Goal: Information Seeking & Learning: Compare options

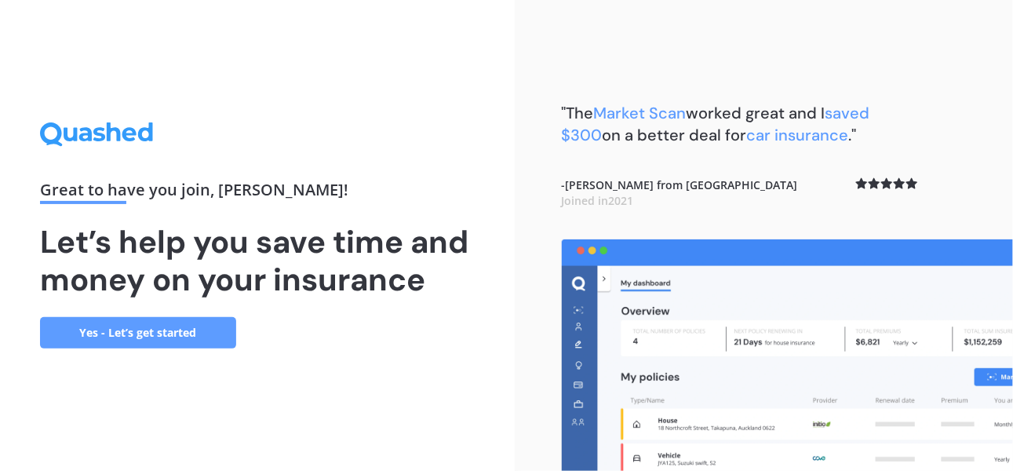
click at [144, 338] on link "Yes - Let’s get started" at bounding box center [138, 332] width 196 height 31
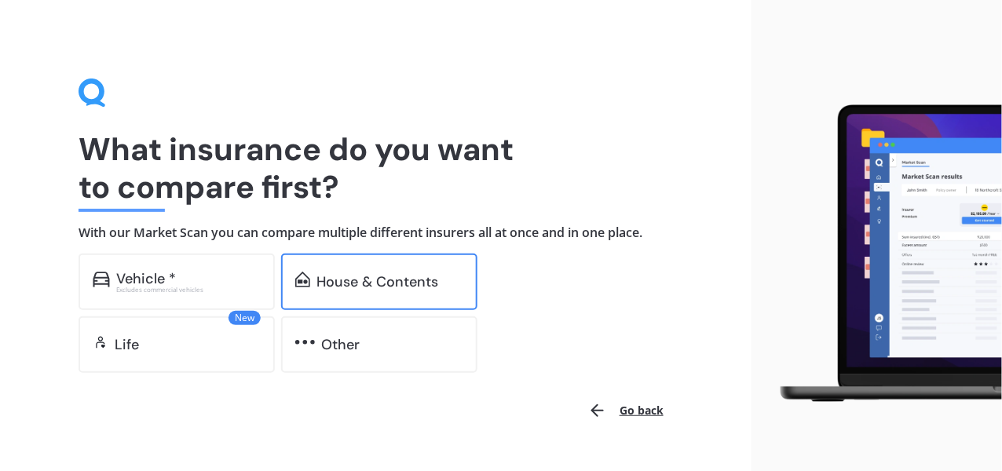
click at [376, 274] on div "House & Contents" at bounding box center [377, 282] width 122 height 16
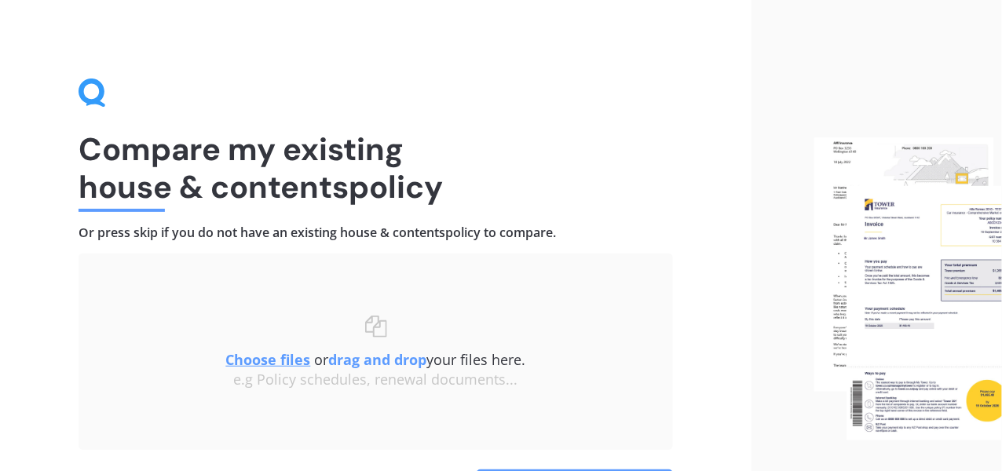
click at [254, 360] on u "Choose files" at bounding box center [268, 359] width 85 height 19
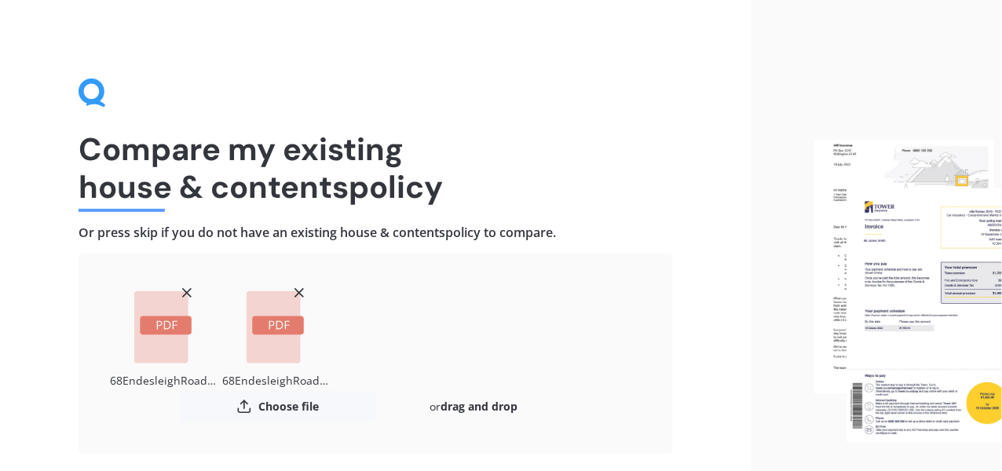
scroll to position [111, 0]
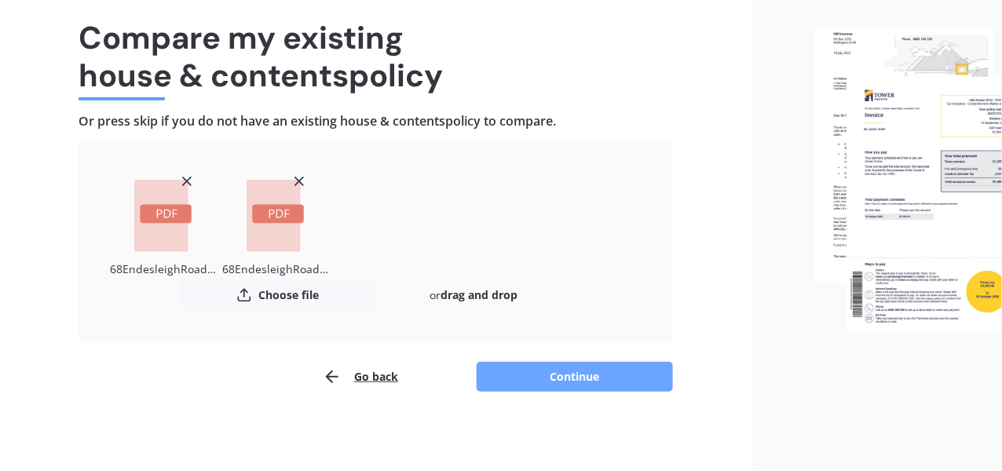
click at [568, 383] on button "Continue" at bounding box center [574, 377] width 196 height 30
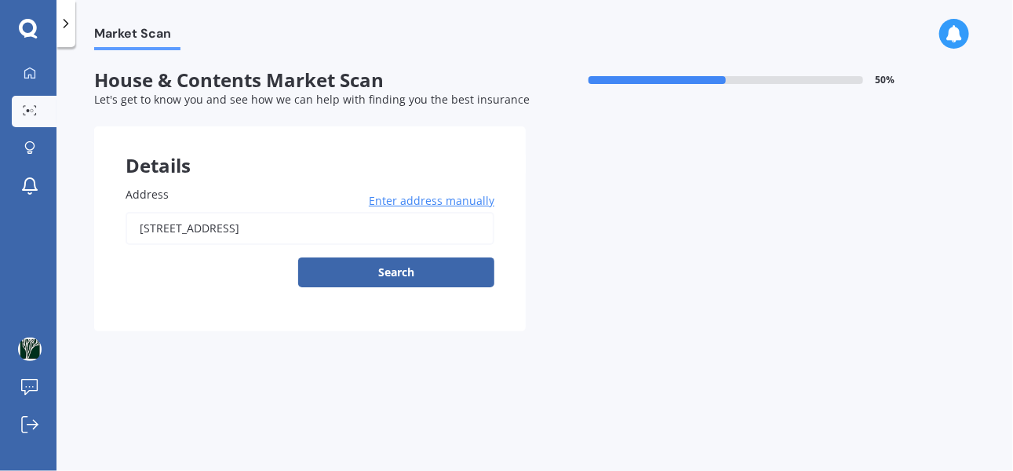
click at [248, 192] on label "Address" at bounding box center [307, 194] width 363 height 16
click at [248, 212] on input "[STREET_ADDRESS]" at bounding box center [310, 228] width 369 height 33
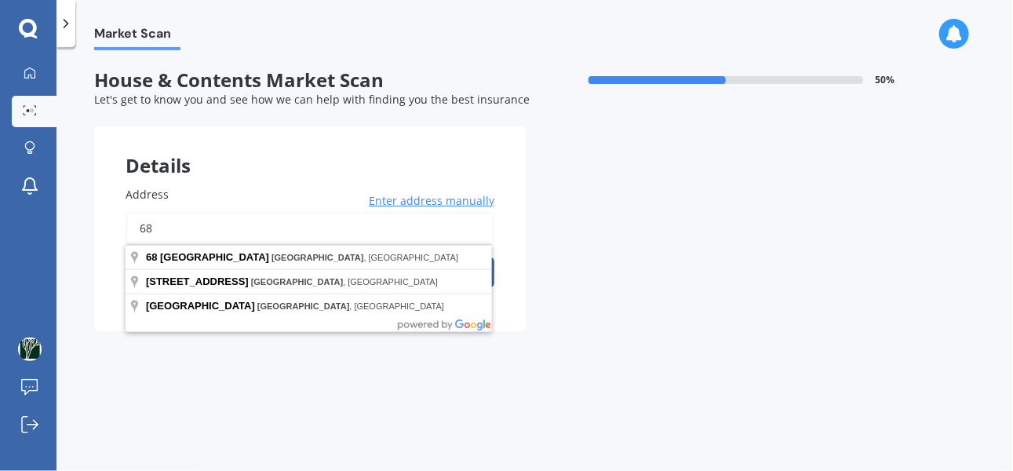
type input "6"
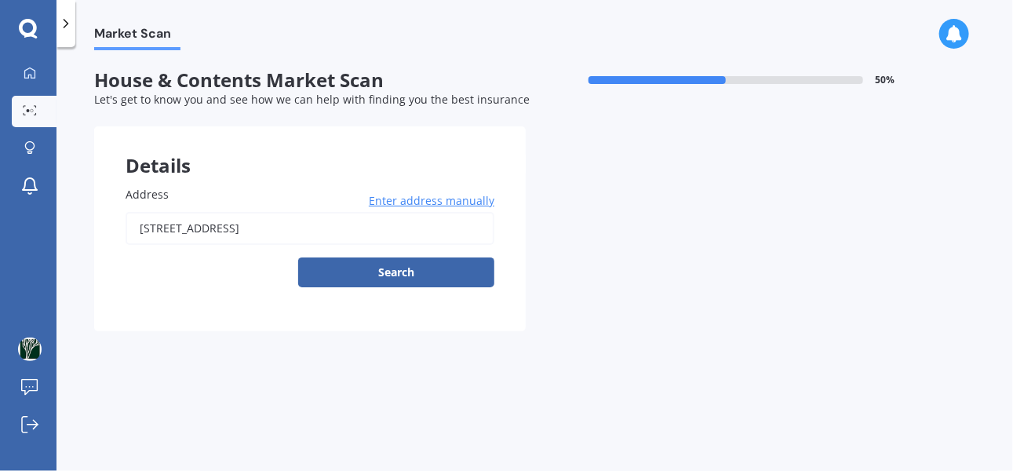
type input "[STREET_ADDRESS]"
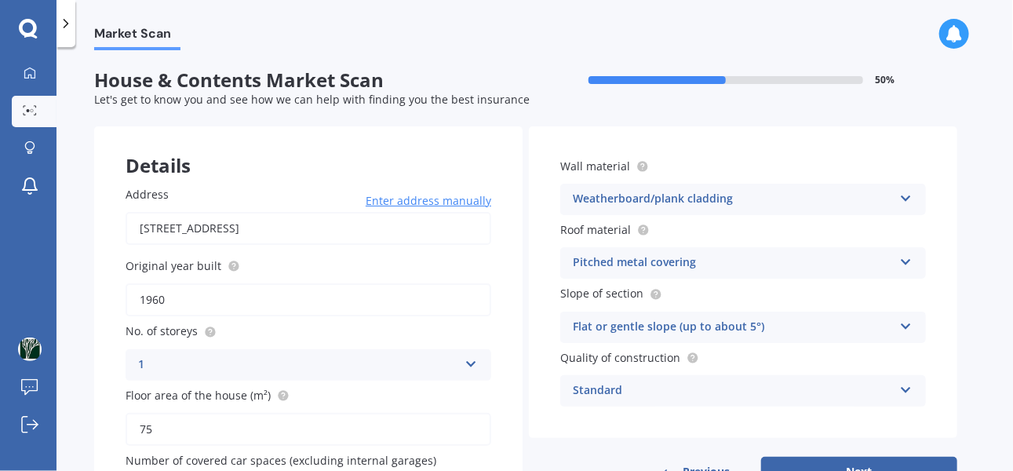
scroll to position [106, 0]
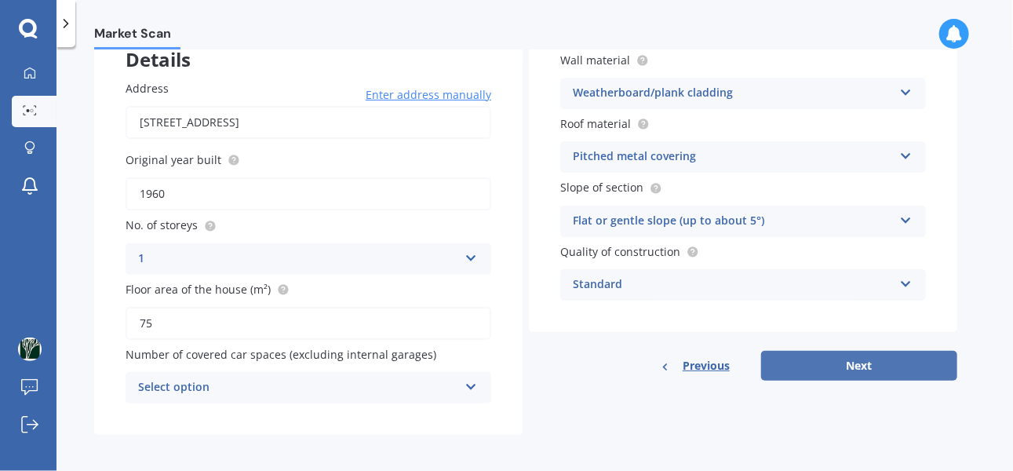
click at [867, 361] on button "Next" at bounding box center [859, 366] width 196 height 30
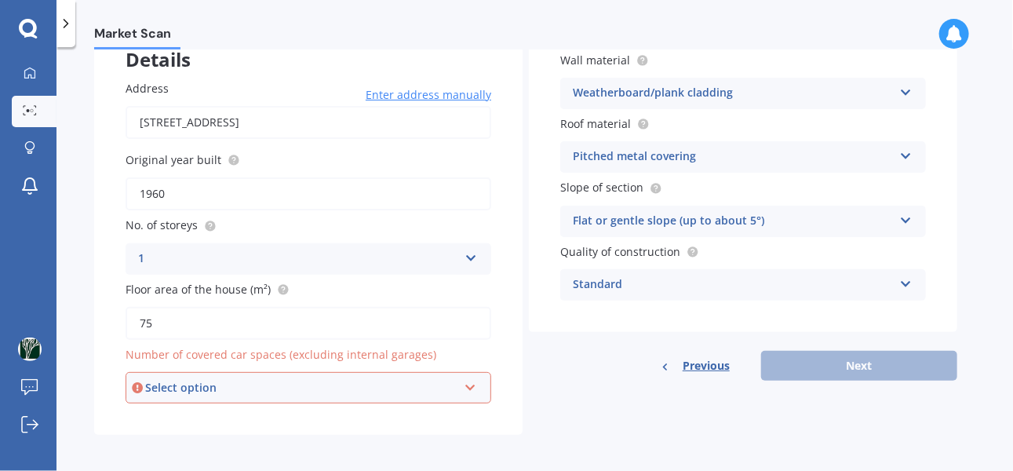
click at [472, 382] on icon at bounding box center [470, 384] width 13 height 11
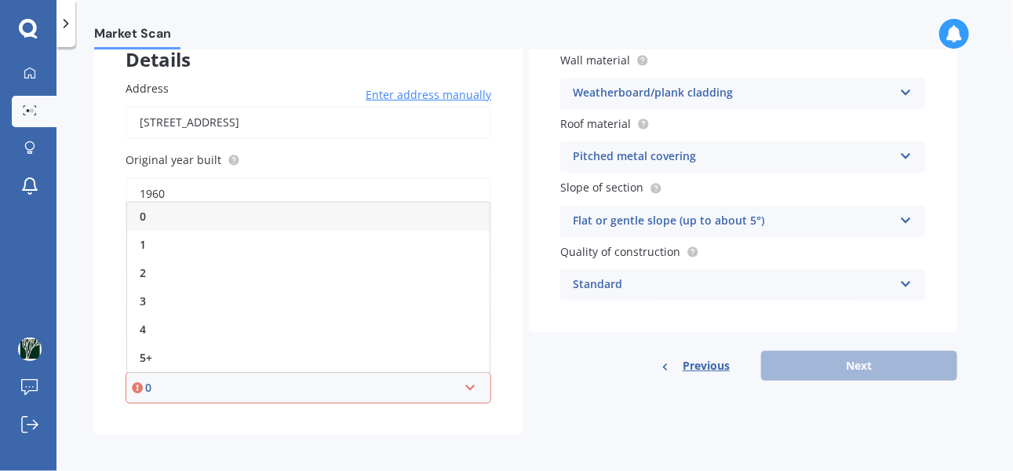
click at [188, 211] on div "0" at bounding box center [308, 217] width 363 height 28
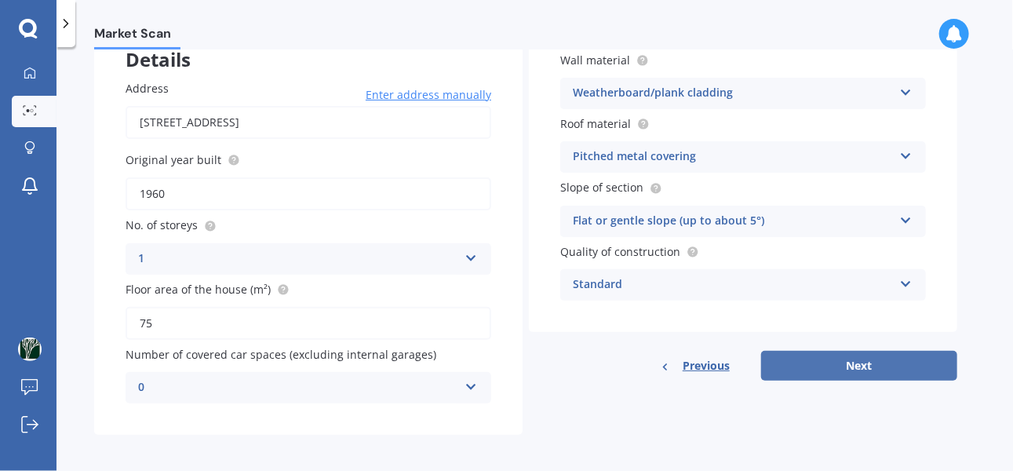
click at [857, 366] on button "Next" at bounding box center [859, 366] width 196 height 30
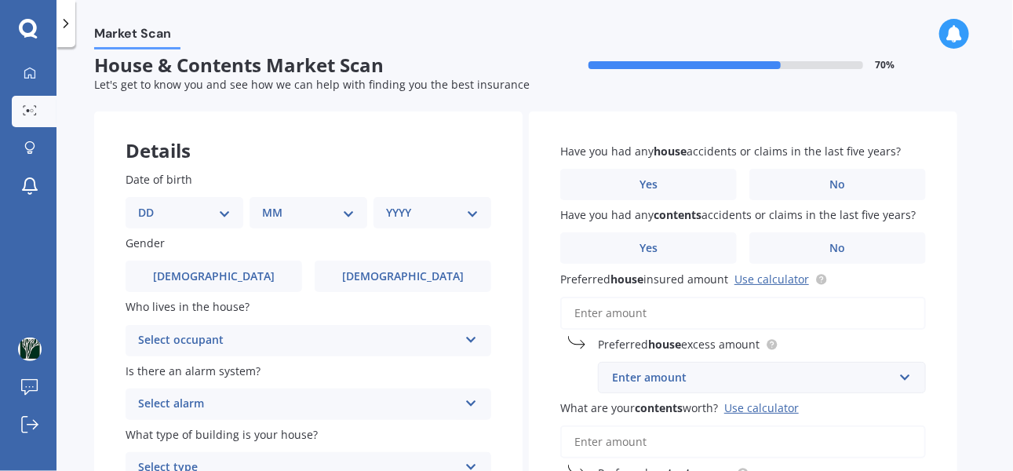
scroll to position [0, 0]
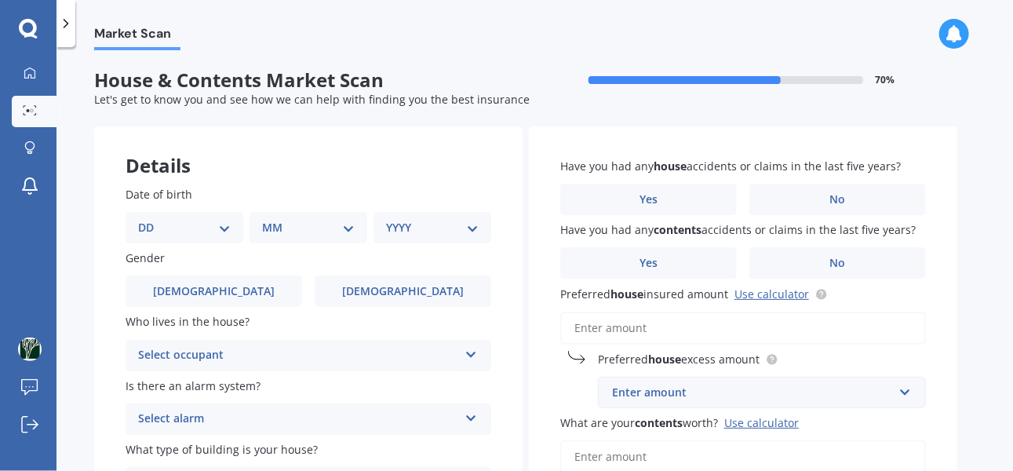
click at [227, 226] on select "DD 01 02 03 04 05 06 07 08 09 10 11 12 13 14 15 16 17 18 19 20 21 22 23 24 25 2…" at bounding box center [184, 227] width 93 height 17
select select "12"
click at [150, 219] on select "DD 01 02 03 04 05 06 07 08 09 10 11 12 13 14 15 16 17 18 19 20 21 22 23 24 25 2…" at bounding box center [184, 227] width 93 height 17
click at [356, 224] on div "MM 01 02 03 04 05 06 07 08 09 10 11 12" at bounding box center [311, 227] width 111 height 31
click at [350, 225] on select "MM 01 02 03 04 05 06 07 08 09 10 11 12" at bounding box center [311, 227] width 86 height 17
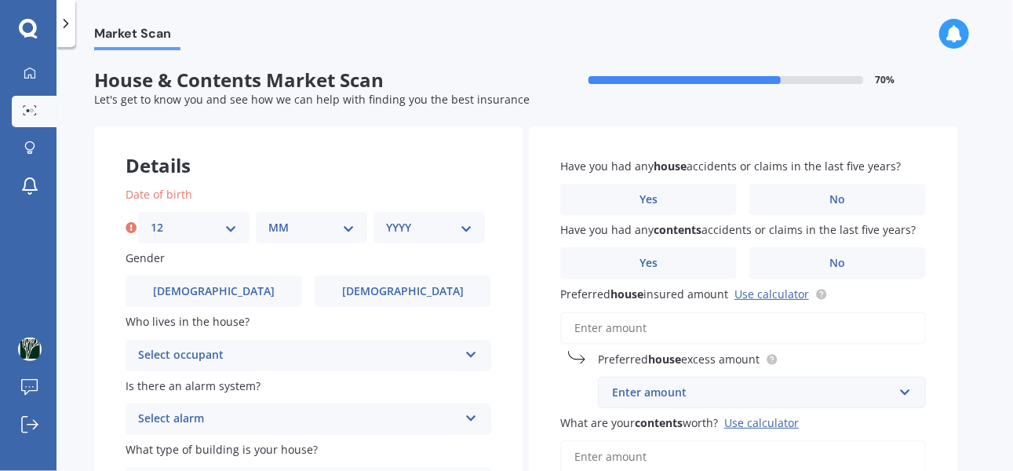
select select "11"
click at [268, 219] on select "MM 01 02 03 04 05 06 07 08 09 10 11 12" at bounding box center [311, 227] width 86 height 17
click at [478, 226] on div "YYYY 2009 2008 2007 2006 2005 2004 2003 2002 2001 2000 1999 1998 1997 1996 1995…" at bounding box center [429, 227] width 111 height 31
click at [468, 225] on select "YYYY 2009 2008 2007 2006 2005 2004 2003 2002 2001 2000 1999 1998 1997 1996 1995…" at bounding box center [429, 227] width 86 height 17
select select "1975"
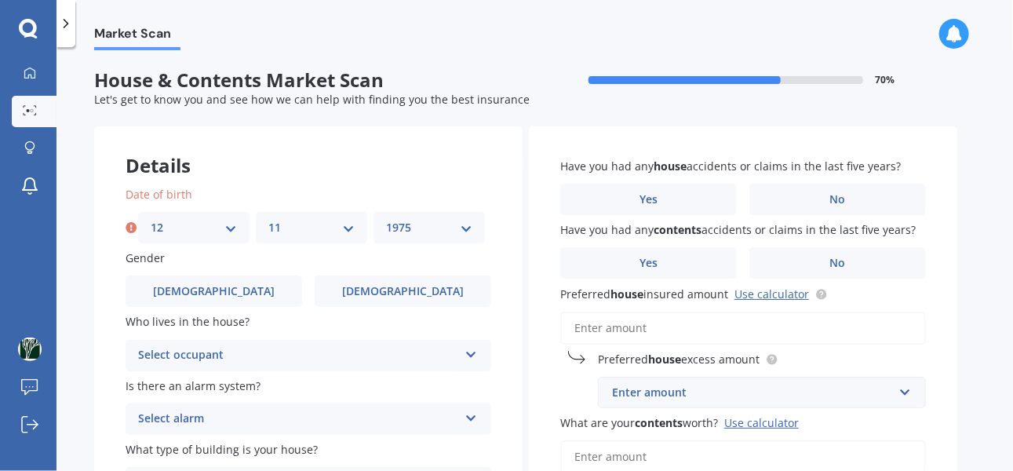
click at [386, 219] on select "YYYY 2009 2008 2007 2006 2005 2004 2003 2002 2001 2000 1999 1998 1997 1996 1995…" at bounding box center [429, 227] width 86 height 17
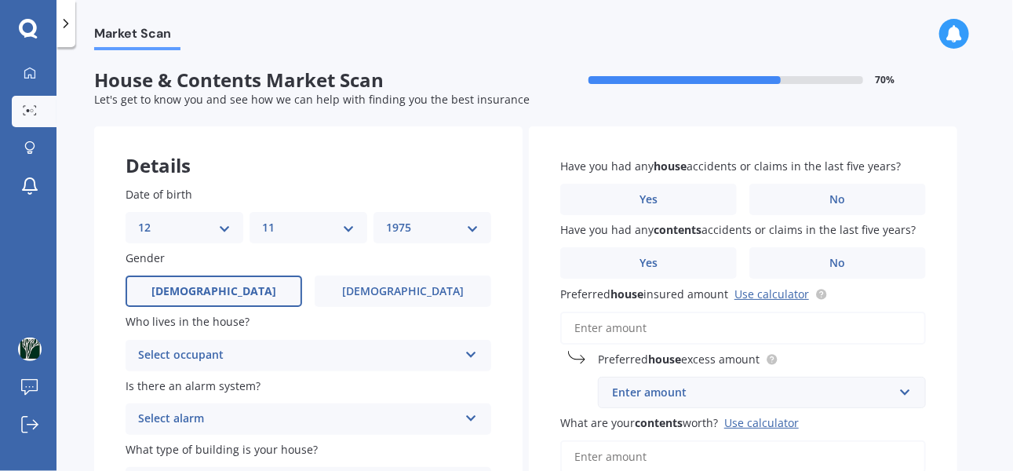
click at [193, 296] on label "[DEMOGRAPHIC_DATA]" at bounding box center [214, 291] width 177 height 31
click at [0, 0] on input "[DEMOGRAPHIC_DATA]" at bounding box center [0, 0] width 0 height 0
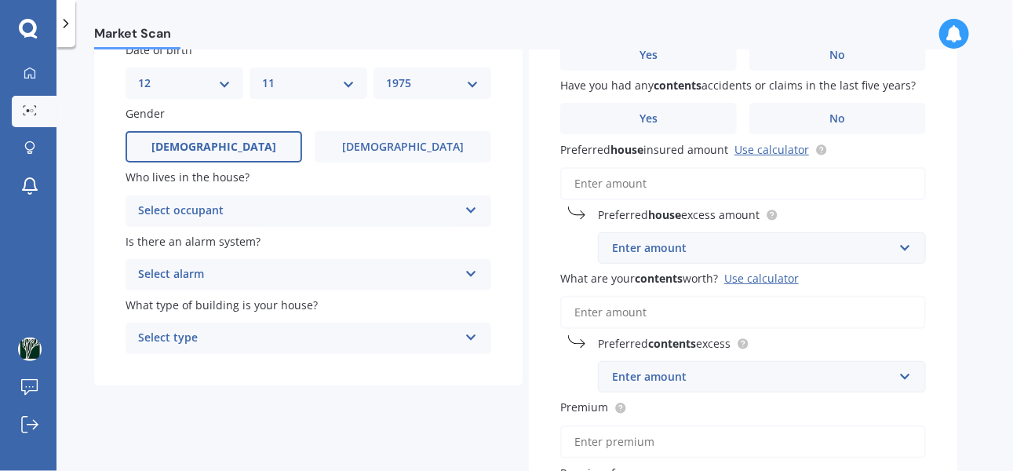
scroll to position [146, 0]
click at [467, 208] on icon at bounding box center [471, 205] width 13 height 11
click at [257, 245] on div "Owner" at bounding box center [308, 240] width 364 height 28
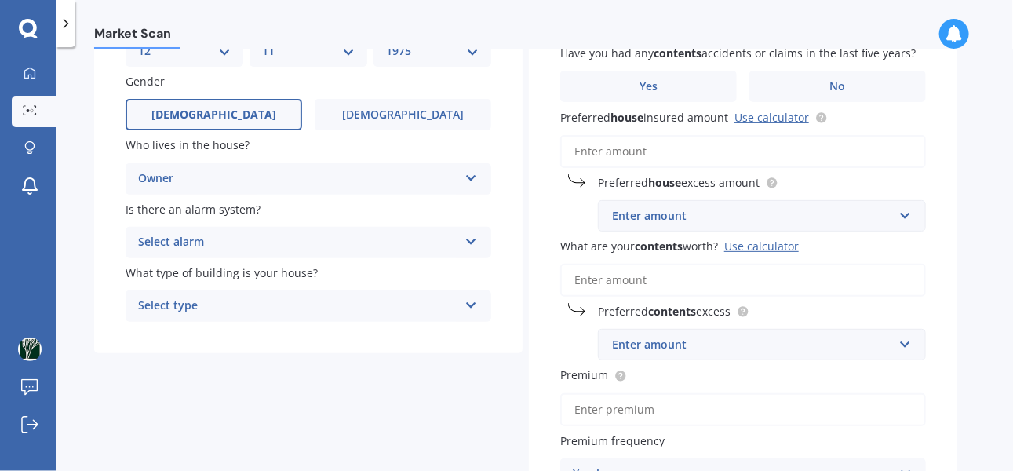
click at [477, 238] on icon at bounding box center [471, 238] width 13 height 11
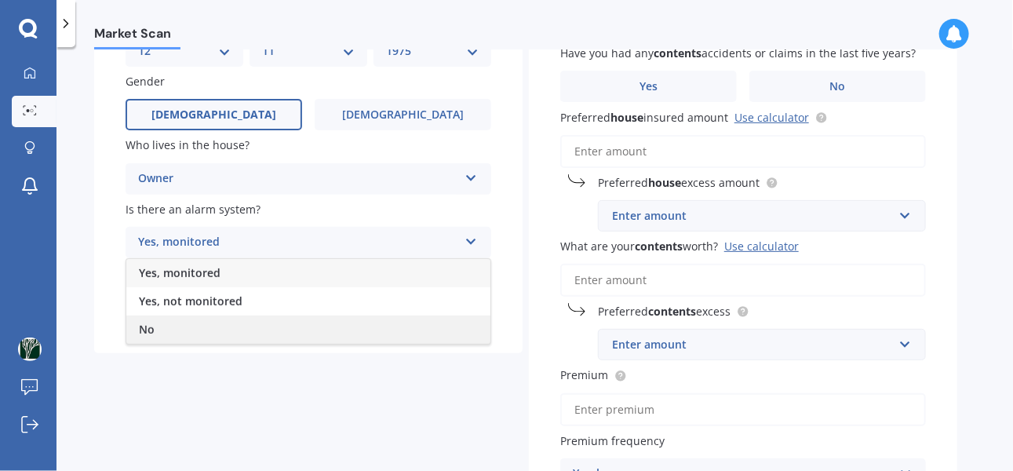
click at [229, 327] on div "No" at bounding box center [308, 330] width 364 height 28
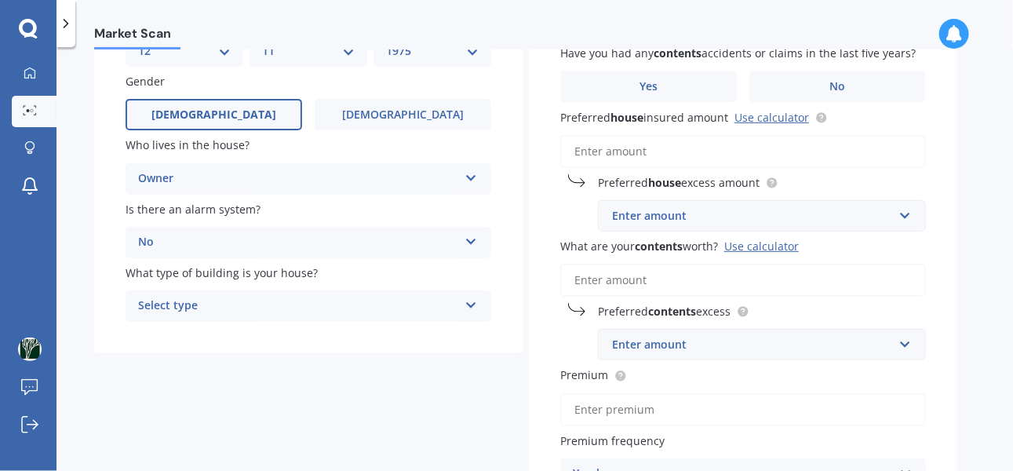
click at [472, 301] on icon at bounding box center [471, 302] width 13 height 11
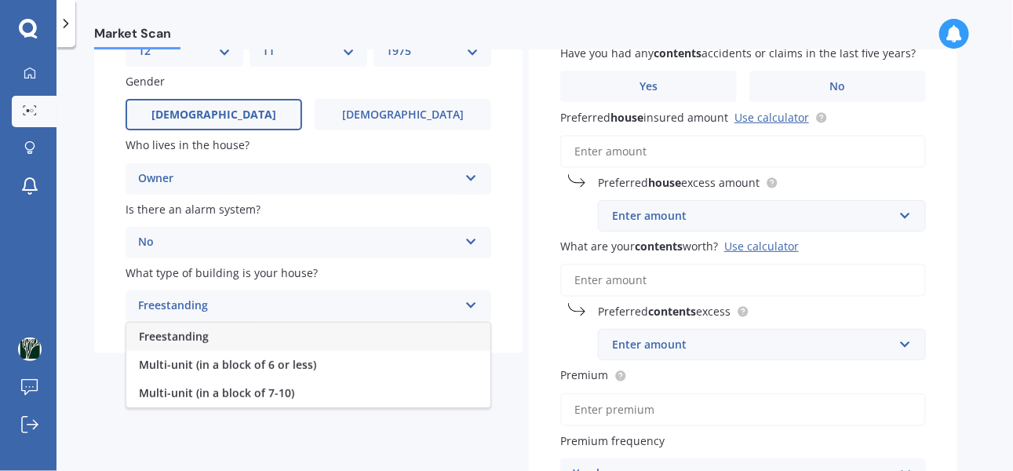
click at [225, 329] on div "Freestanding" at bounding box center [308, 337] width 364 height 28
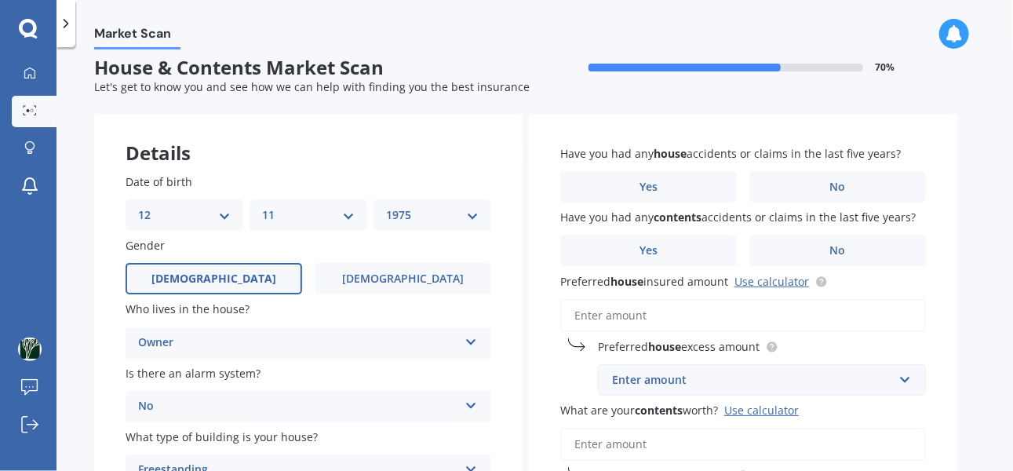
scroll to position [0, 0]
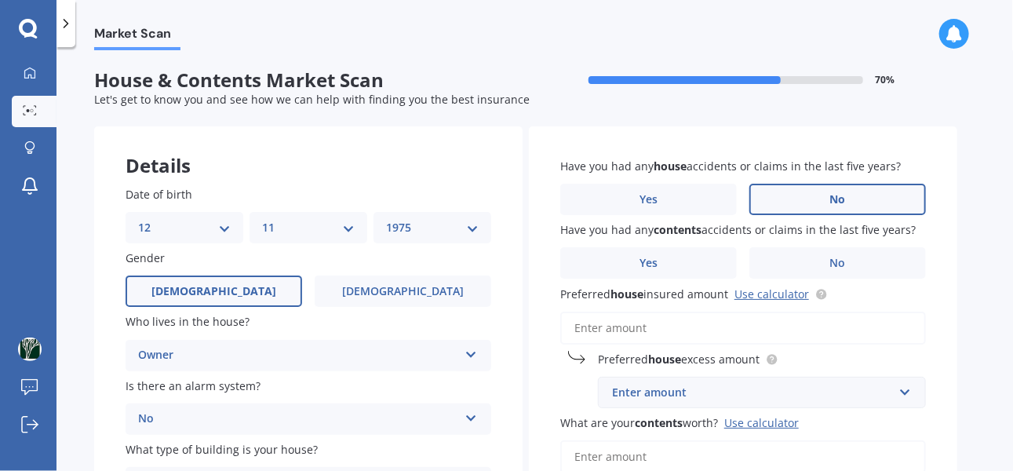
click at [849, 197] on label "No" at bounding box center [838, 199] width 177 height 31
click at [0, 0] on input "No" at bounding box center [0, 0] width 0 height 0
click at [840, 262] on span "No" at bounding box center [839, 263] width 16 height 13
click at [0, 0] on input "No" at bounding box center [0, 0] width 0 height 0
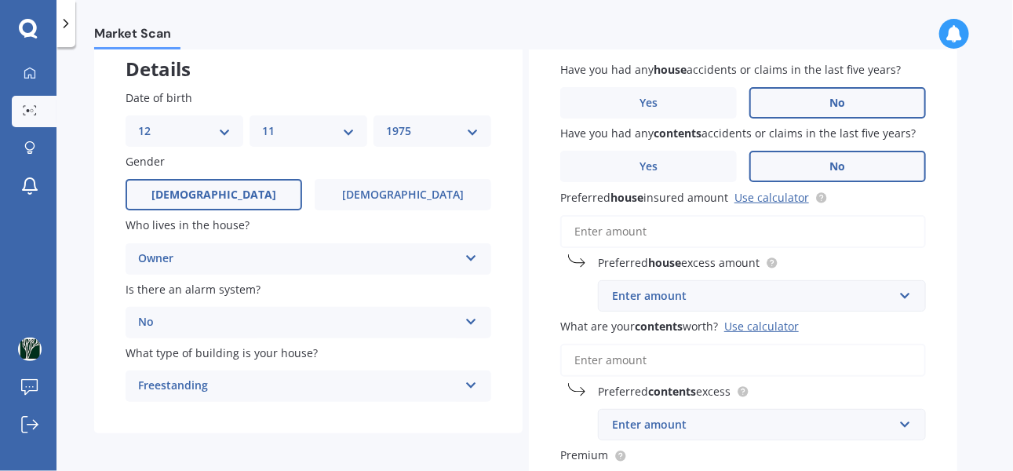
click at [713, 231] on input "Preferred house insured amount Use calculator" at bounding box center [743, 231] width 366 height 33
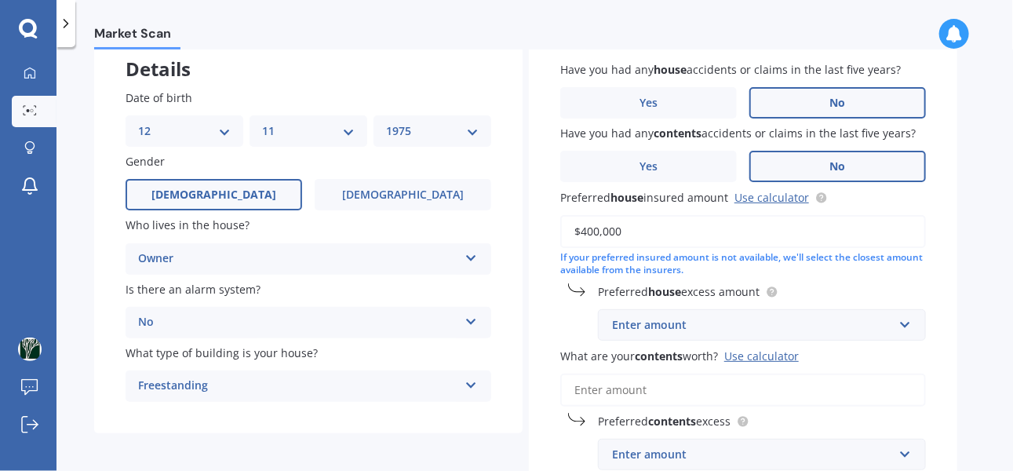
type input "$400,000"
click at [674, 329] on div "Enter amount" at bounding box center [752, 324] width 281 height 17
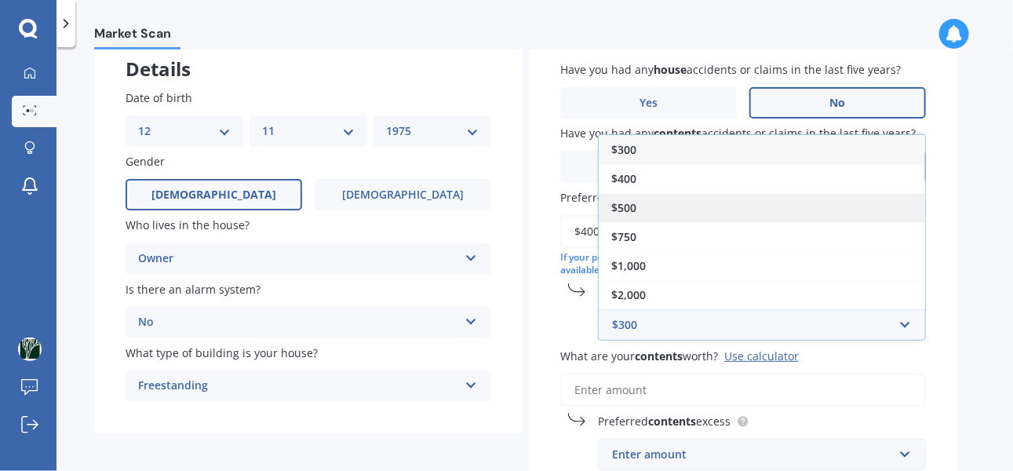
click at [665, 205] on div "$500" at bounding box center [762, 207] width 327 height 29
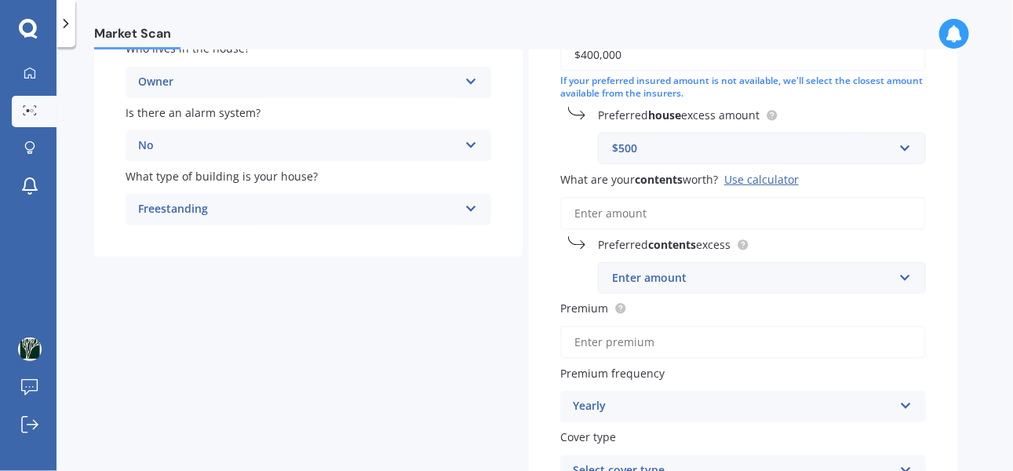
scroll to position [273, 0]
click at [805, 214] on input "What are your contents worth? Use calculator" at bounding box center [743, 213] width 366 height 33
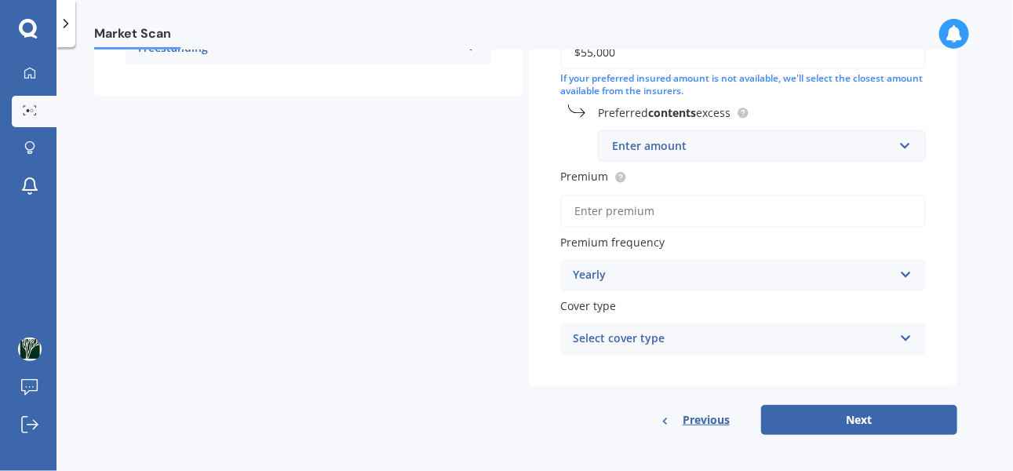
scroll to position [433, 0]
type input "$55,000"
click at [907, 269] on icon at bounding box center [906, 272] width 13 height 11
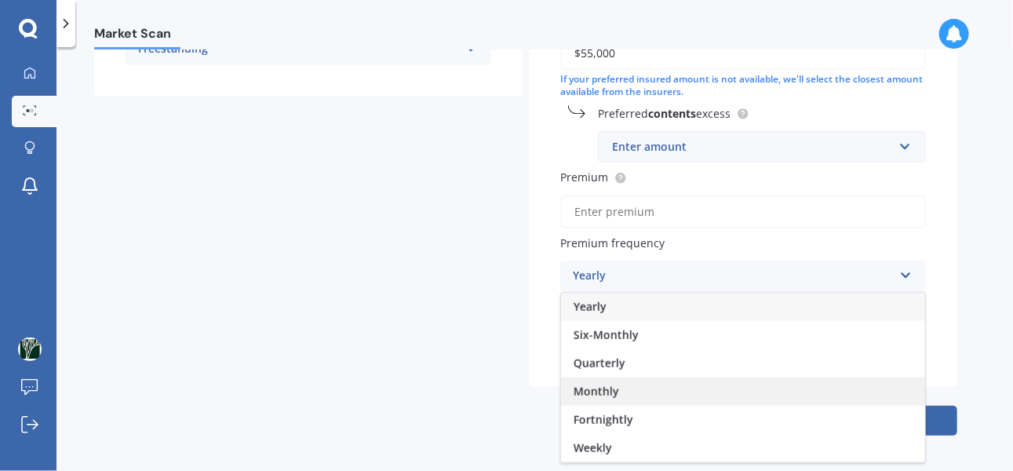
click at [677, 392] on div "Monthly" at bounding box center [743, 392] width 364 height 28
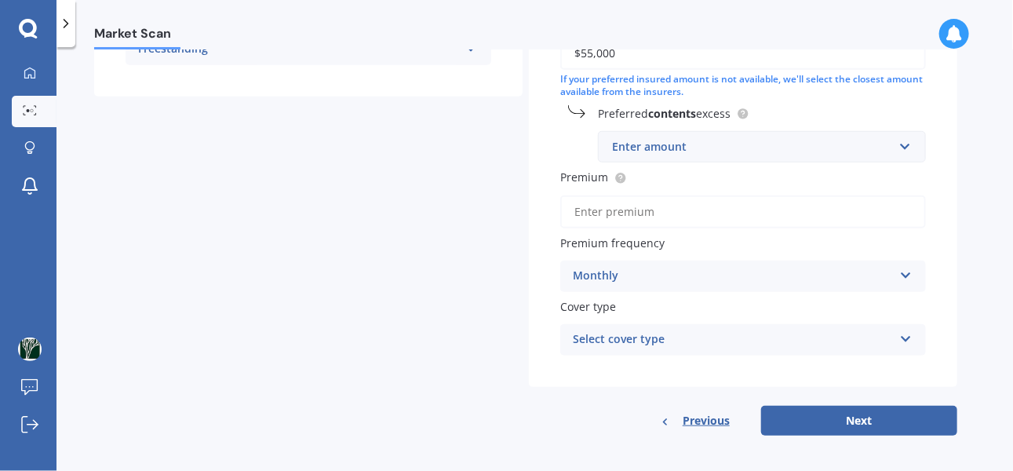
click at [915, 334] on div "Select cover type Home and Contents" at bounding box center [743, 339] width 366 height 31
click at [726, 369] on div "Home and Contents" at bounding box center [743, 370] width 364 height 28
click at [835, 414] on button "Next" at bounding box center [859, 421] width 196 height 30
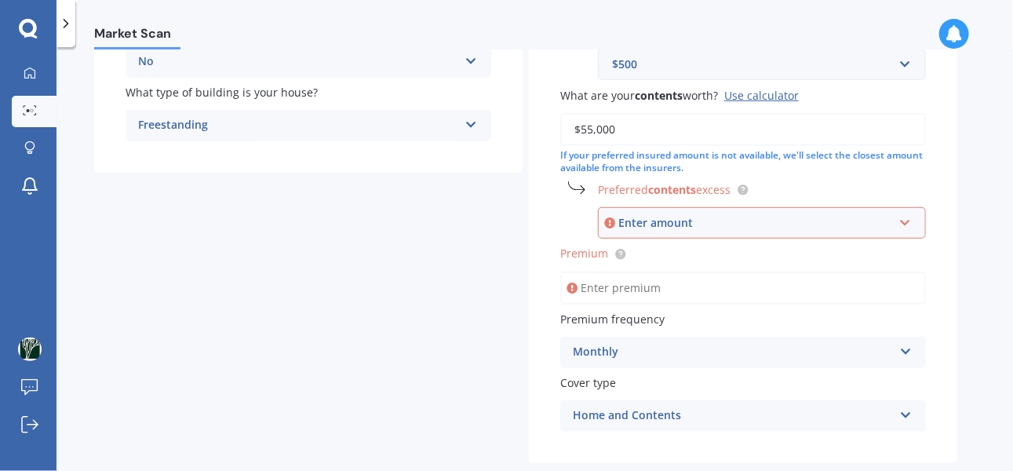
scroll to position [329, 0]
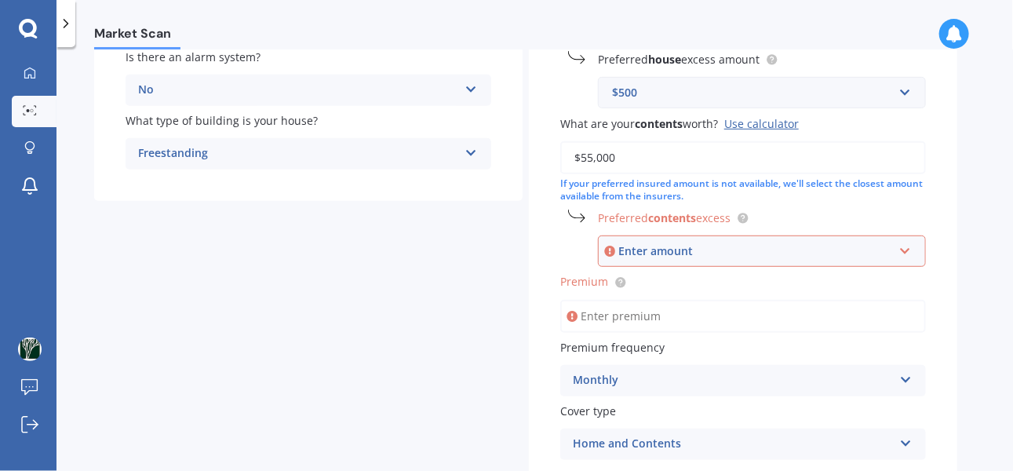
click at [645, 252] on div "Enter amount" at bounding box center [756, 251] width 275 height 17
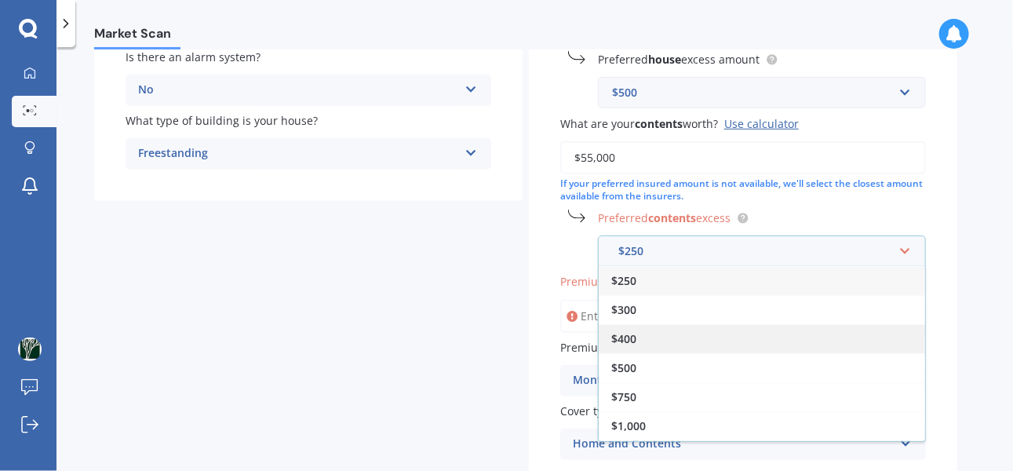
click at [631, 331] on span "$400" at bounding box center [624, 338] width 25 height 15
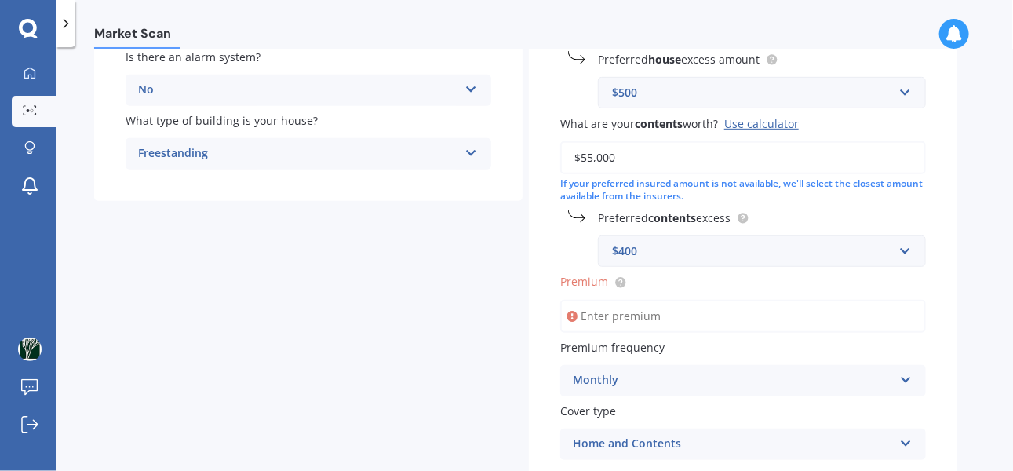
click at [539, 323] on div "Have you had any house accidents or claims in the last five years? Yes No Have …" at bounding box center [743, 144] width 429 height 694
click at [615, 313] on input "Premium" at bounding box center [743, 316] width 366 height 33
click at [607, 315] on input "Premium" at bounding box center [743, 316] width 366 height 33
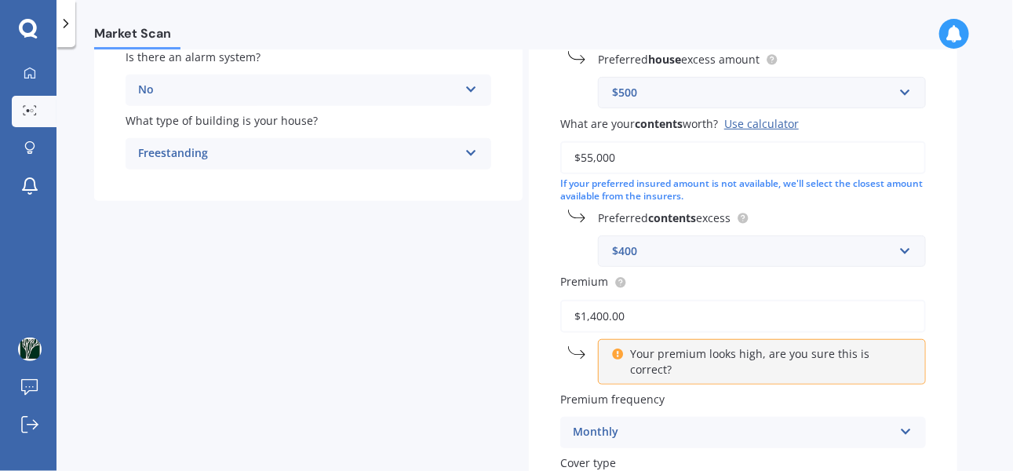
click at [633, 311] on input "$1,400.00" at bounding box center [743, 316] width 366 height 33
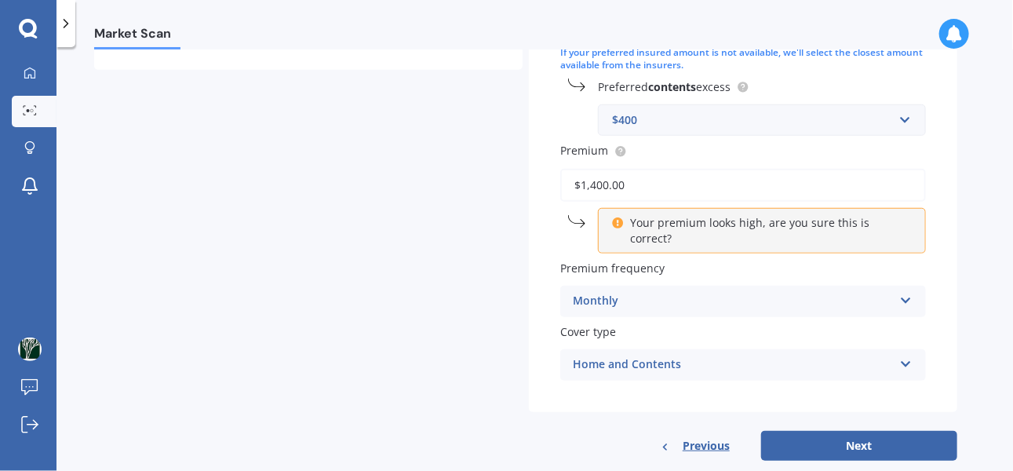
scroll to position [461, 0]
type input "$1,400.00"
click at [835, 430] on button "Next" at bounding box center [859, 445] width 196 height 30
select select "12"
select select "11"
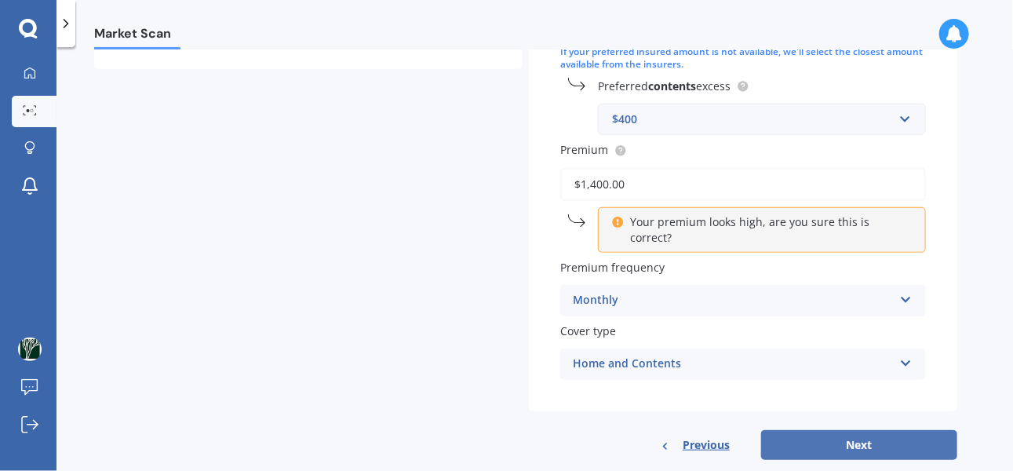
select select "1975"
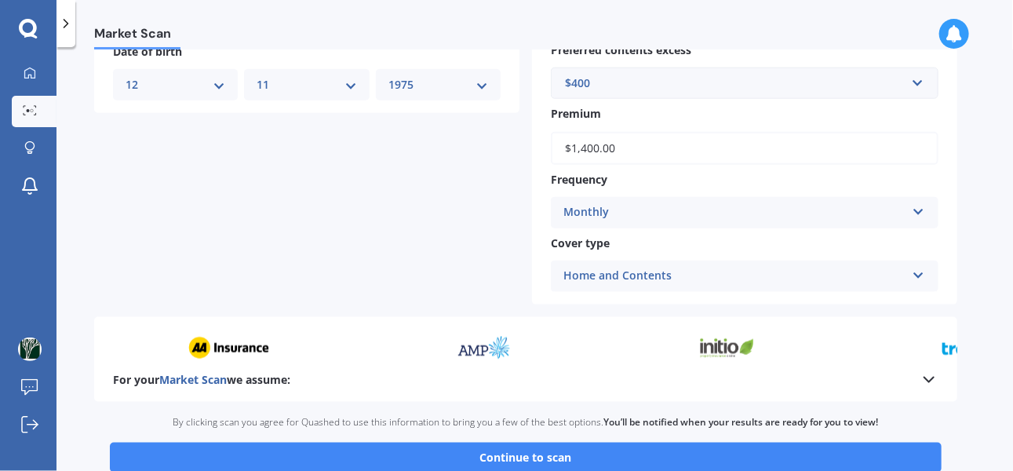
scroll to position [766, 0]
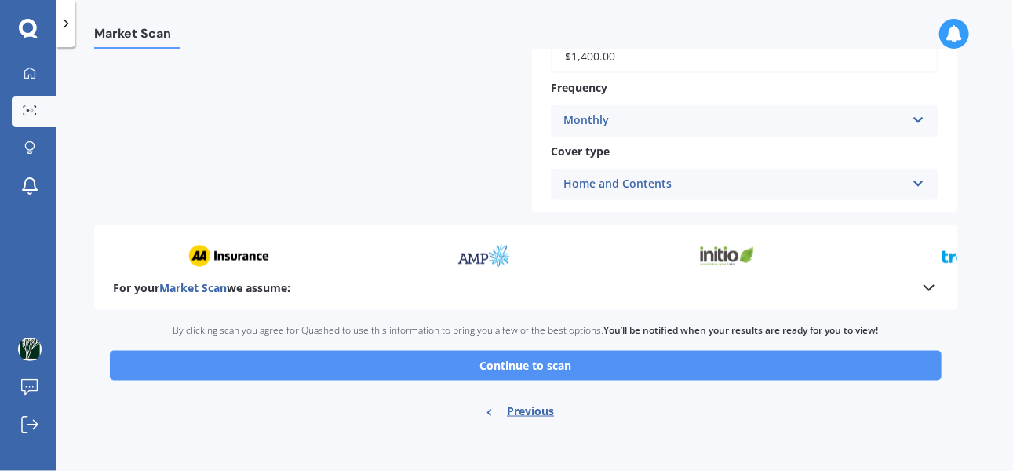
click at [532, 363] on button "Continue to scan" at bounding box center [526, 366] width 832 height 30
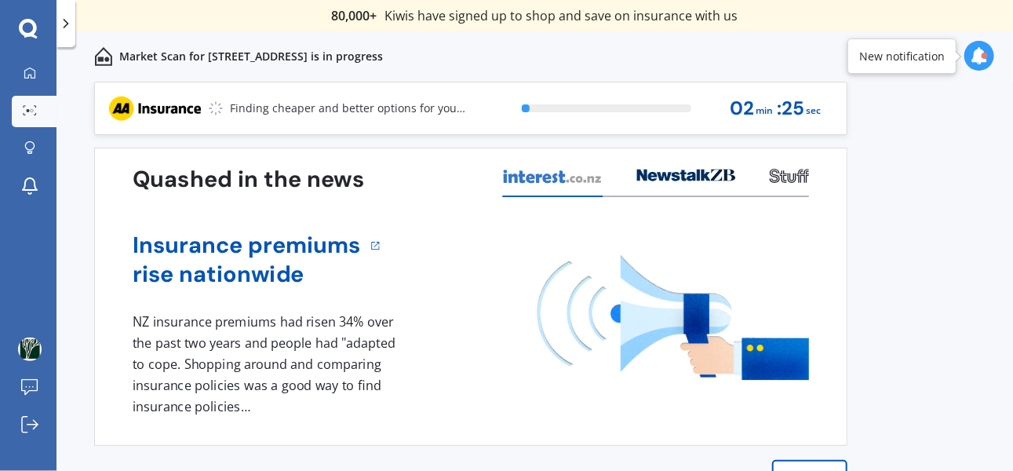
scroll to position [36, 0]
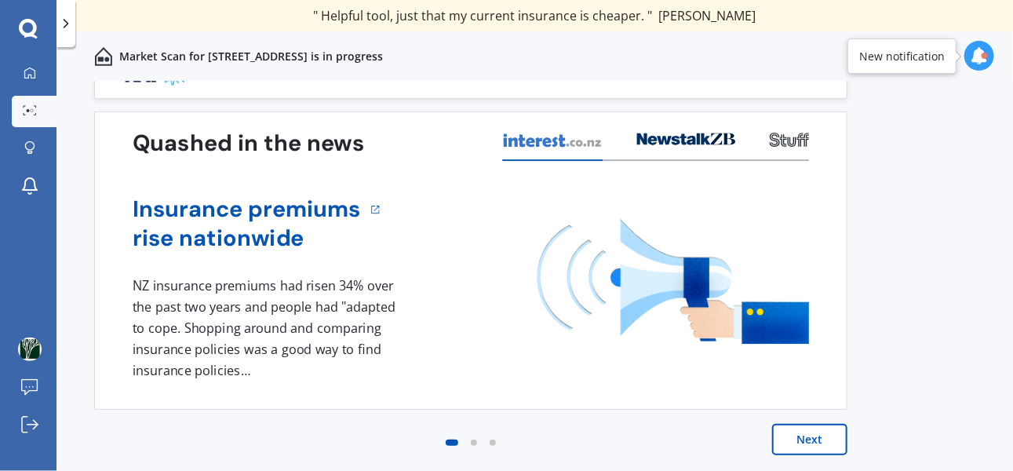
click at [816, 444] on button "Next" at bounding box center [809, 439] width 75 height 31
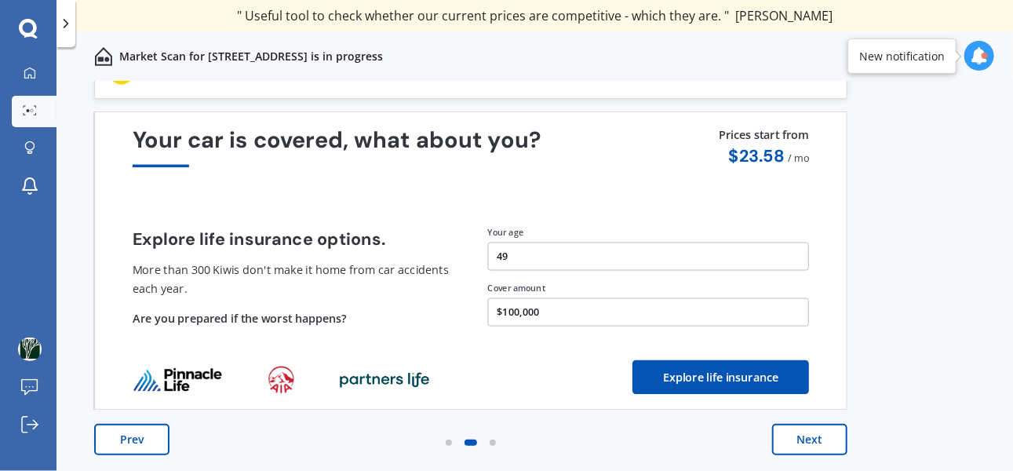
click at [816, 444] on button "Next" at bounding box center [809, 439] width 75 height 31
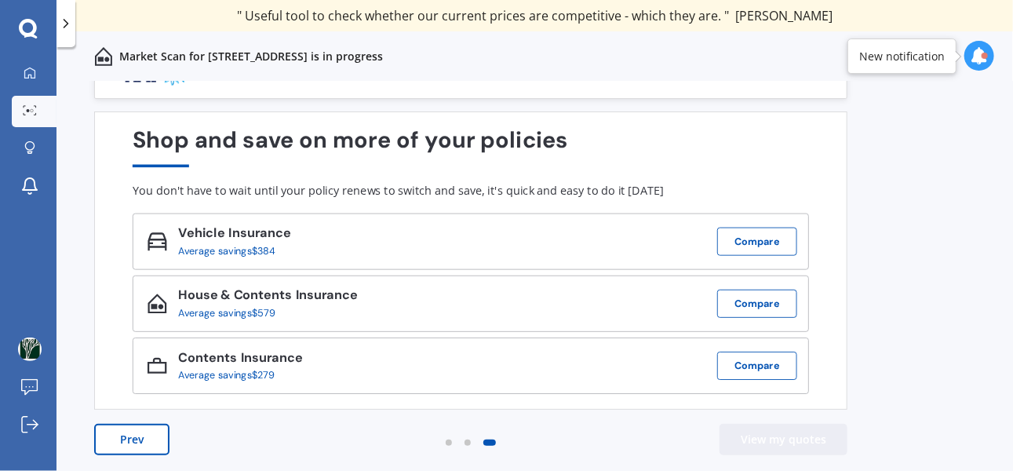
scroll to position [0, 0]
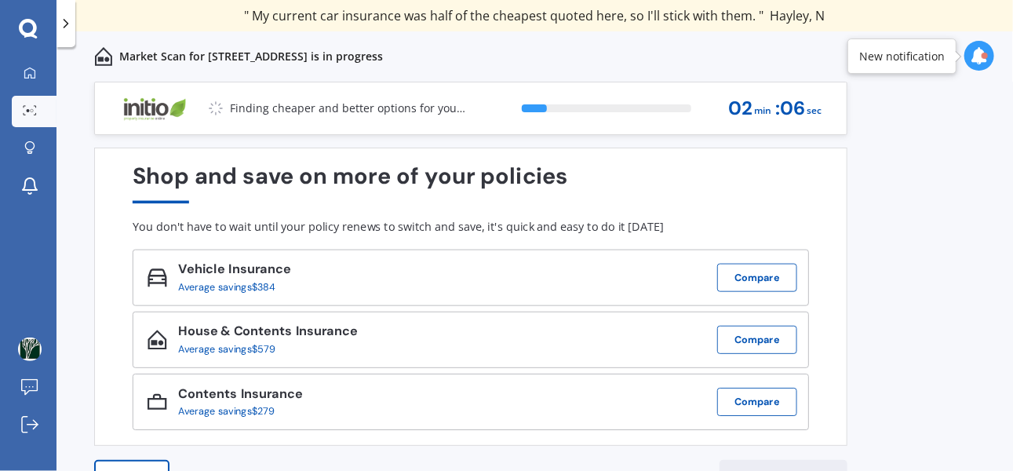
click at [823, 379] on div "Shop and save on more of your policies You don't have to wait until your policy…" at bounding box center [471, 297] width 754 height 298
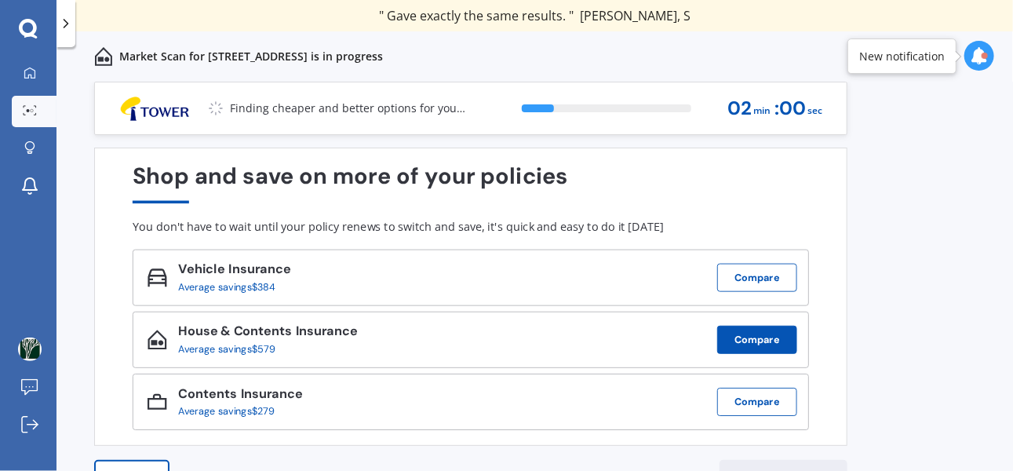
click at [751, 342] on button "Compare" at bounding box center [757, 340] width 80 height 28
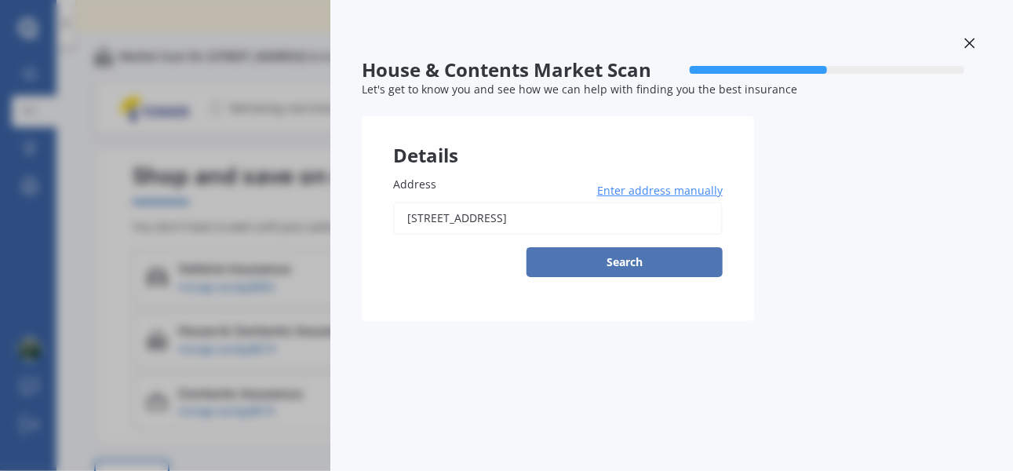
click at [635, 260] on button "Search" at bounding box center [625, 262] width 196 height 30
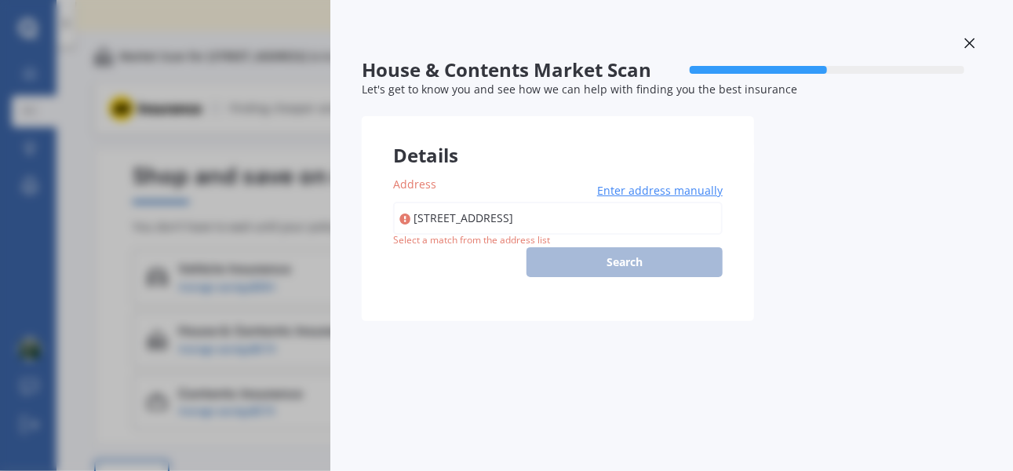
type input "[STREET_ADDRESS]"
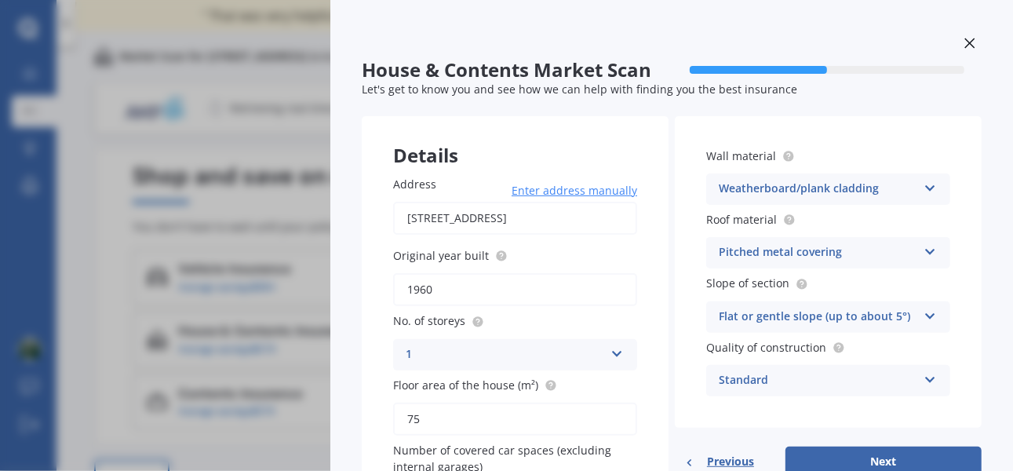
scroll to position [116, 0]
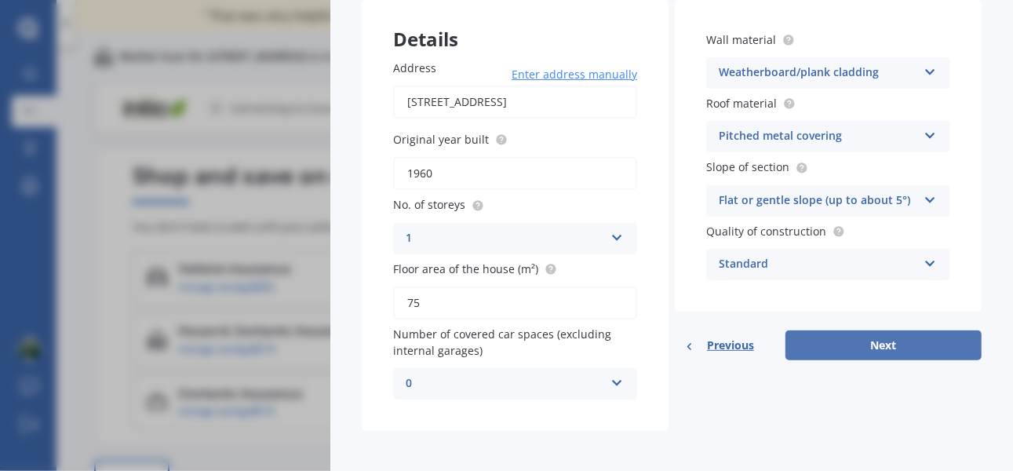
click at [863, 345] on button "Next" at bounding box center [884, 345] width 196 height 30
select select "12"
select select "11"
select select "1975"
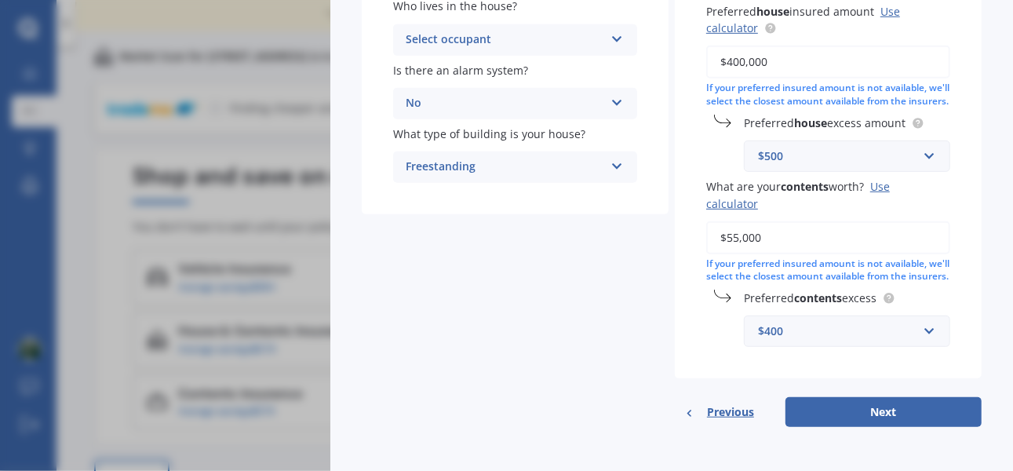
scroll to position [328, 0]
click at [883, 416] on button "Next" at bounding box center [884, 412] width 196 height 30
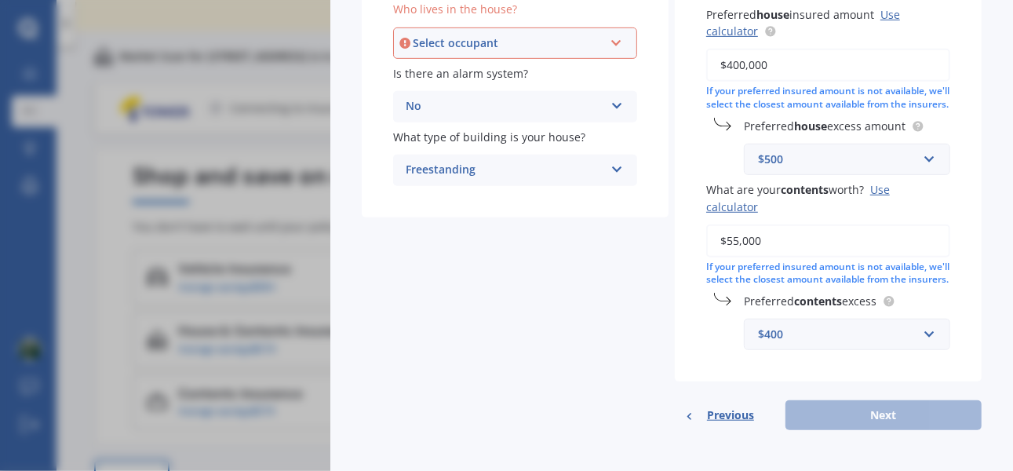
click at [613, 38] on icon at bounding box center [616, 40] width 13 height 11
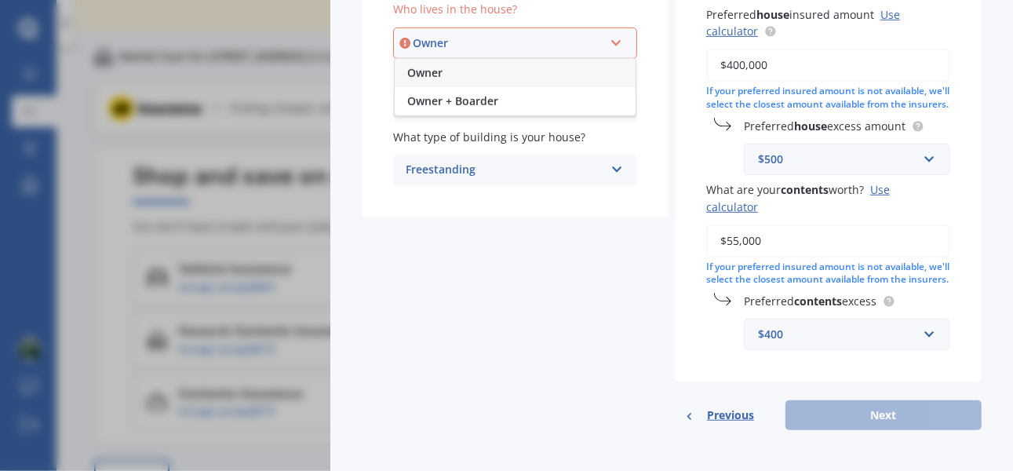
click at [528, 70] on div "Owner" at bounding box center [515, 73] width 241 height 28
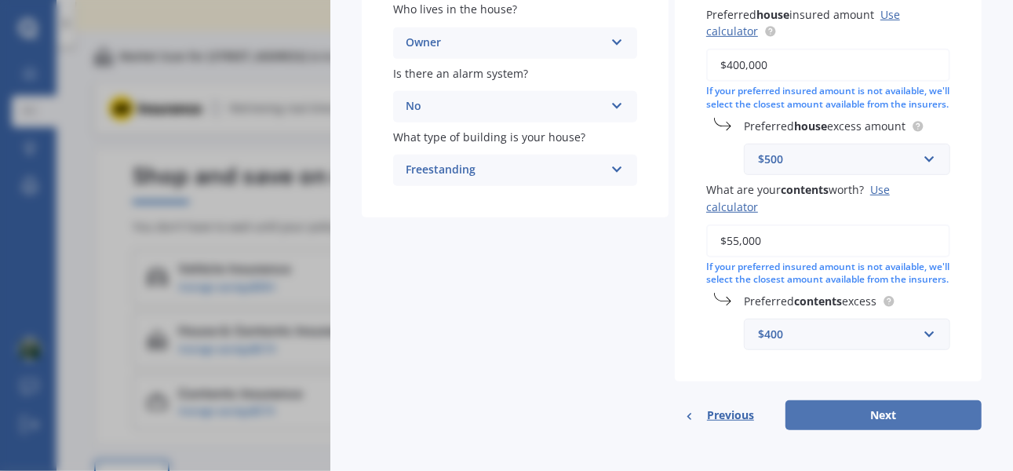
click at [881, 430] on button "Next" at bounding box center [884, 415] width 196 height 30
select select "12"
select select "11"
select select "1975"
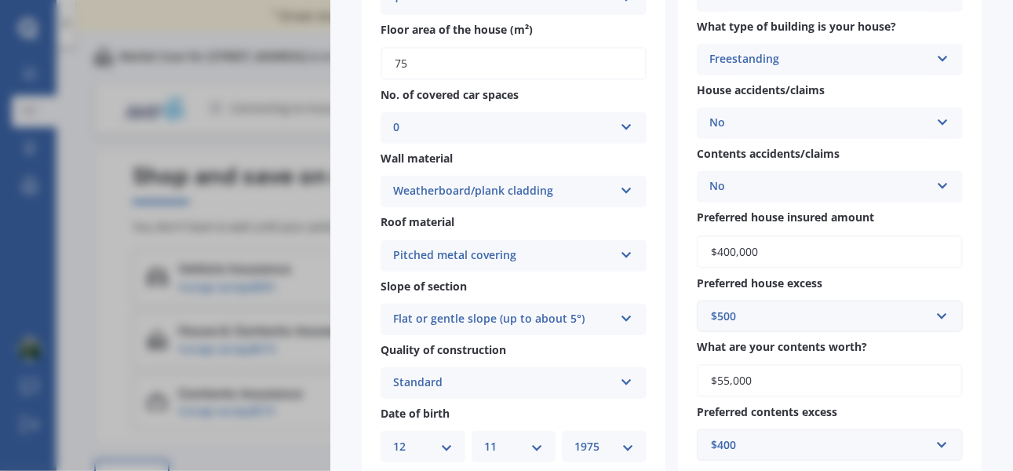
scroll to position [584, 0]
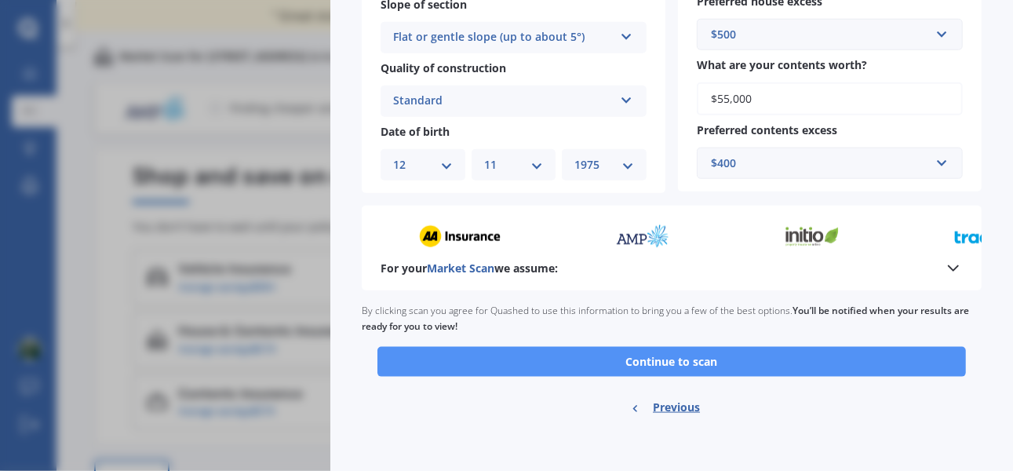
click at [672, 358] on button "Continue to scan" at bounding box center [672, 362] width 589 height 30
